Goal: Navigation & Orientation: Find specific page/section

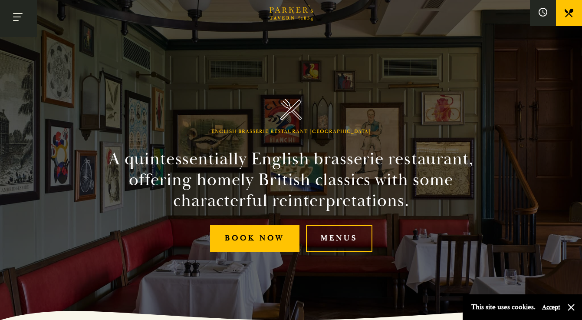
click at [25, 16] on button "Toggle navigation" at bounding box center [18, 18] width 37 height 37
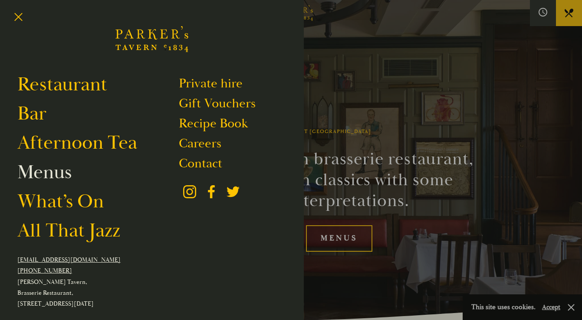
click at [63, 179] on link "Menus" at bounding box center [44, 172] width 54 height 24
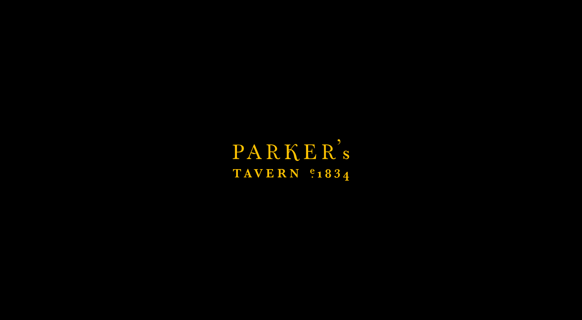
scroll to position [79, 0]
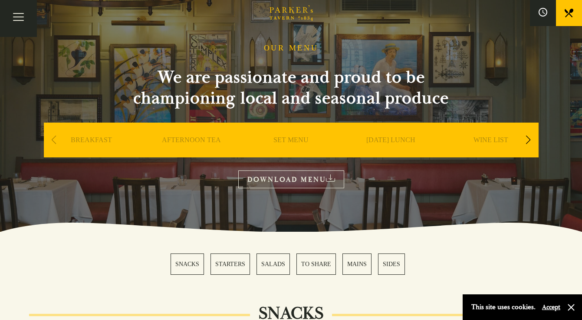
scroll to position [43, 0]
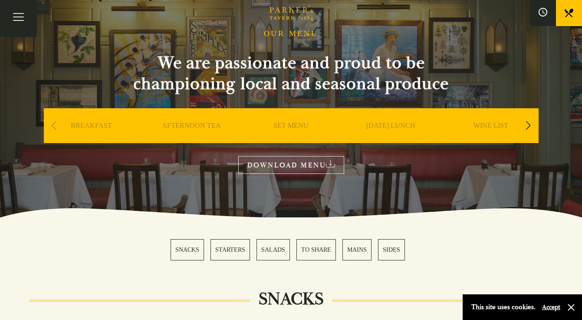
click at [528, 125] on div "Next slide" at bounding box center [529, 125] width 12 height 19
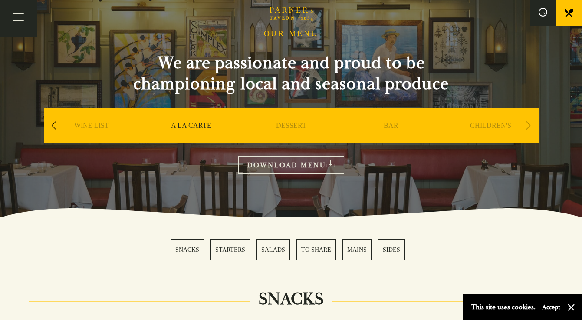
click at [528, 125] on div "Next slide" at bounding box center [529, 125] width 12 height 19
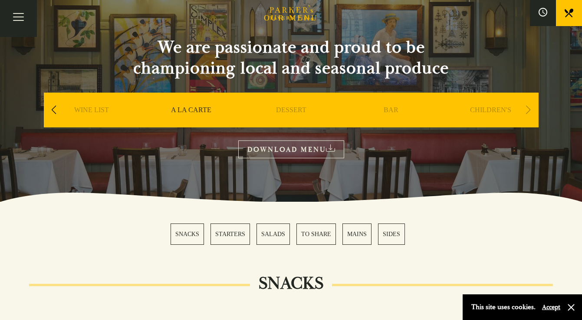
scroll to position [0, 0]
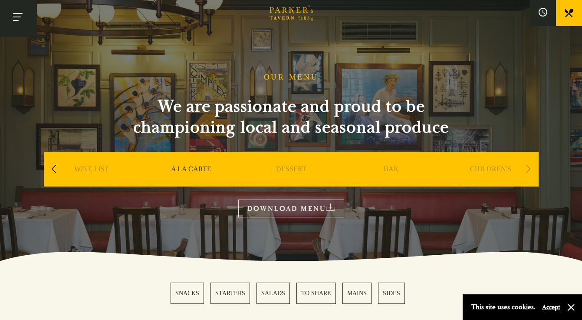
click at [10, 15] on button "Toggle navigation" at bounding box center [18, 18] width 37 height 37
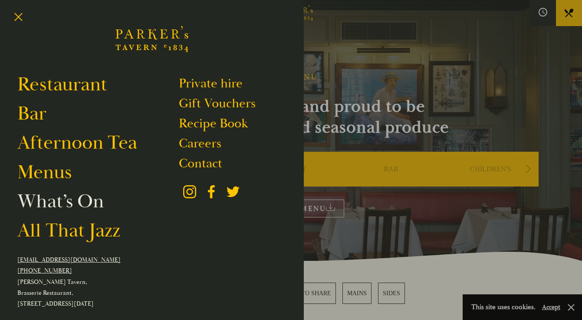
click at [59, 208] on link "What’s On" at bounding box center [60, 201] width 86 height 24
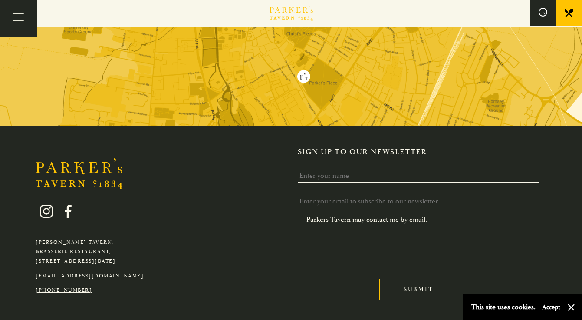
scroll to position [688, 0]
